Goal: Find specific page/section

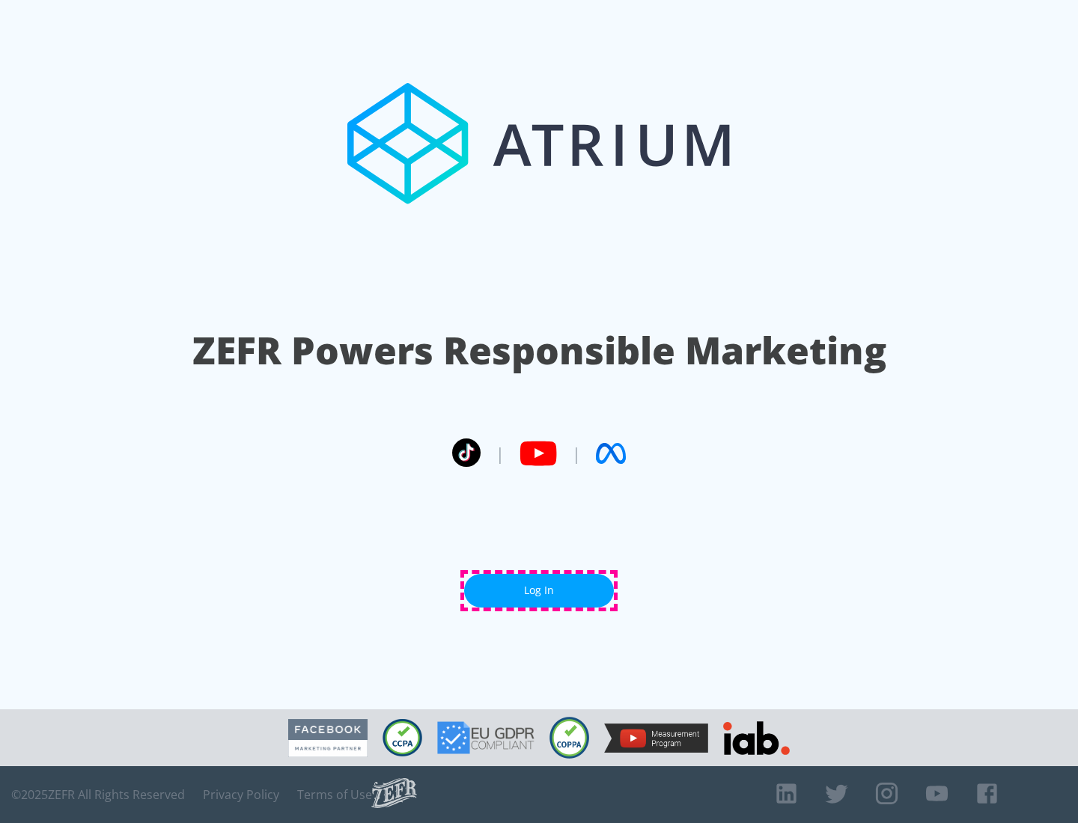
click at [539, 590] on link "Log In" at bounding box center [539, 591] width 150 height 34
